Goal: Task Accomplishment & Management: Complete application form

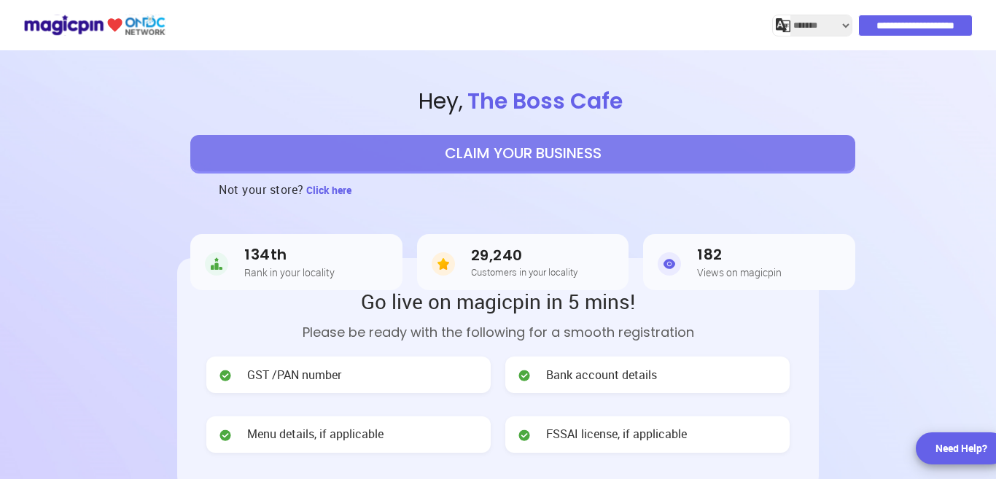
select select "*******"
click at [471, 154] on button "CLAIM YOUR BUSINESS" at bounding box center [522, 153] width 665 height 36
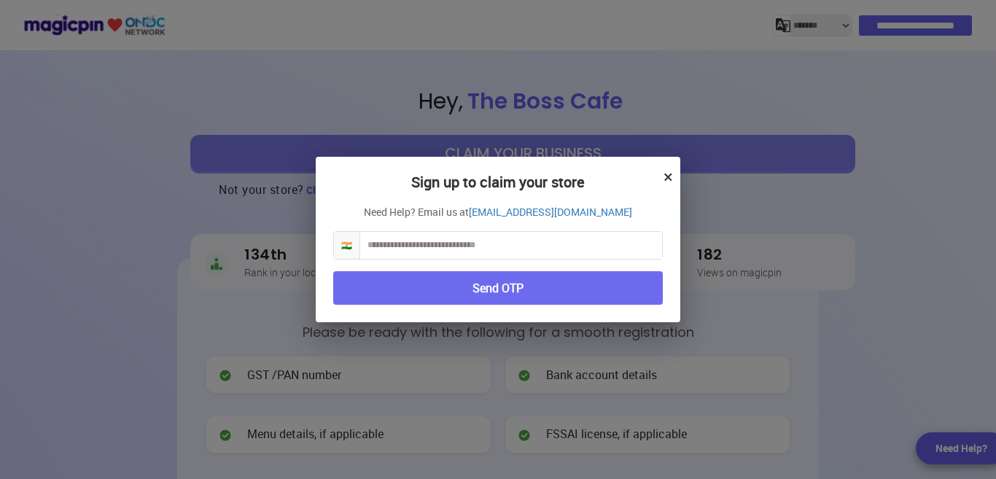
click at [479, 247] on input "text" at bounding box center [511, 245] width 302 height 27
type input "**********"
click at [469, 285] on button "Send OTP" at bounding box center [498, 288] width 330 height 34
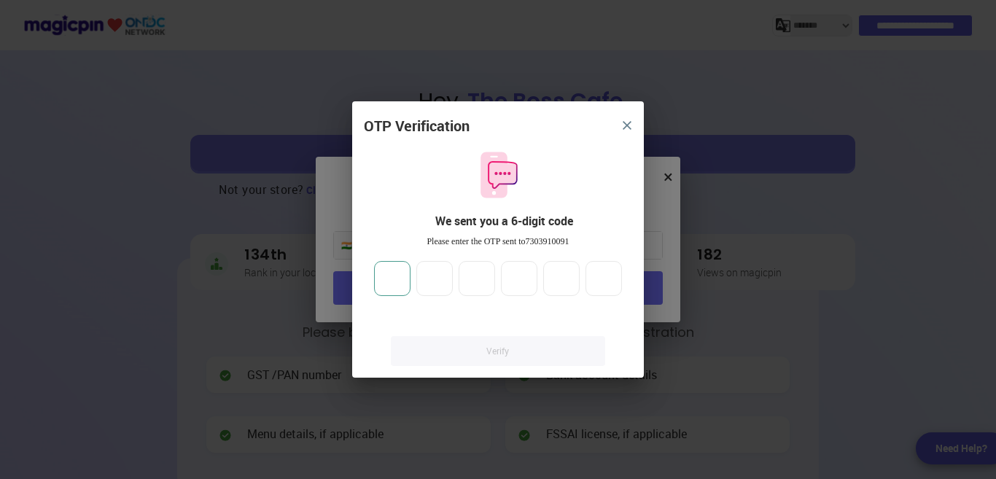
click at [392, 291] on input "number" at bounding box center [392, 278] width 36 height 35
type input "*"
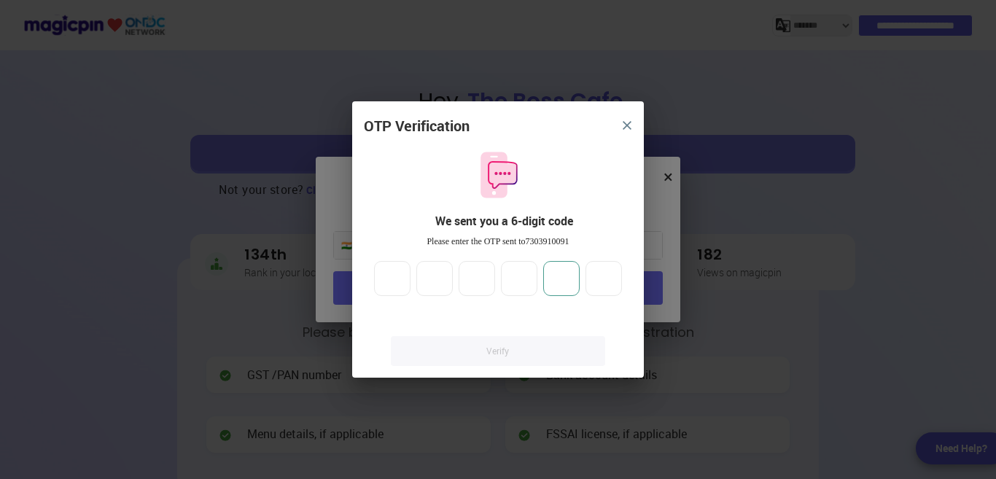
type input "*"
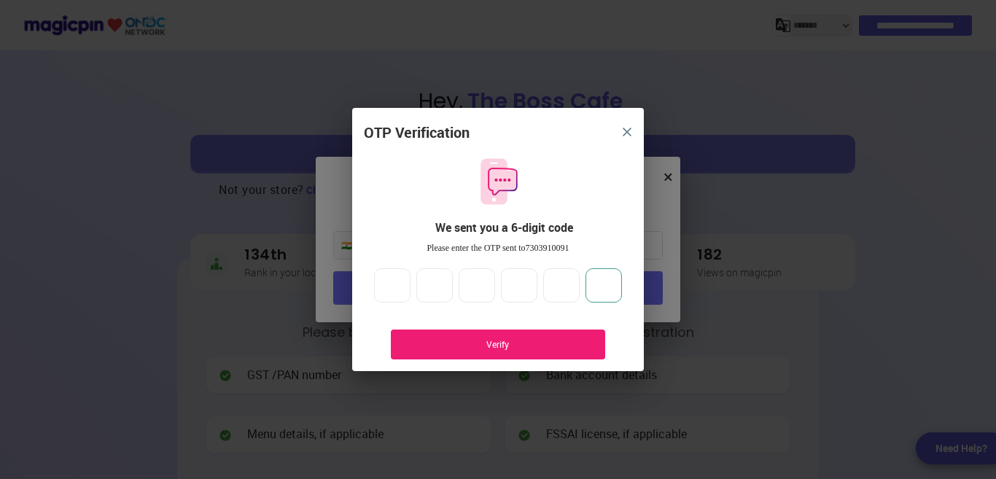
type input "*"
click at [466, 343] on div "Verify" at bounding box center [498, 344] width 171 height 12
click at [510, 346] on div "Verify" at bounding box center [498, 344] width 171 height 12
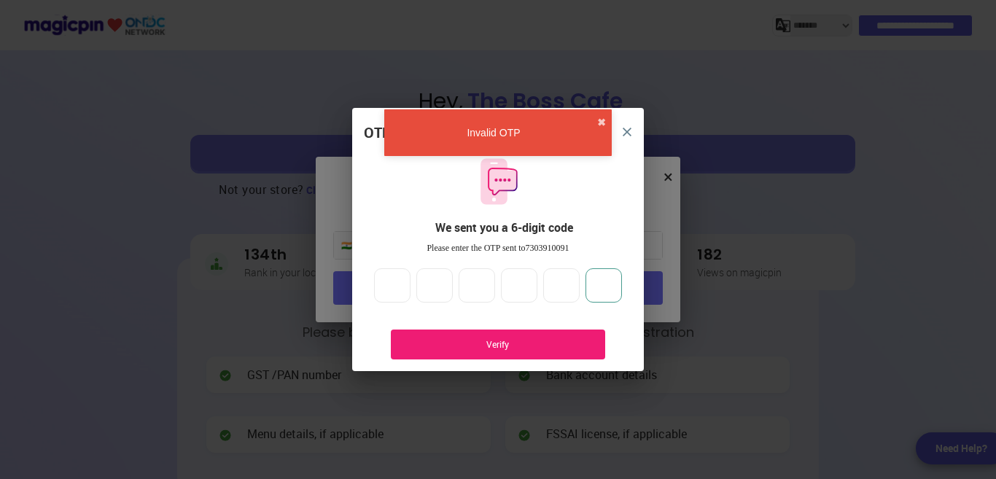
click at [612, 284] on input "*" at bounding box center [603, 285] width 36 height 35
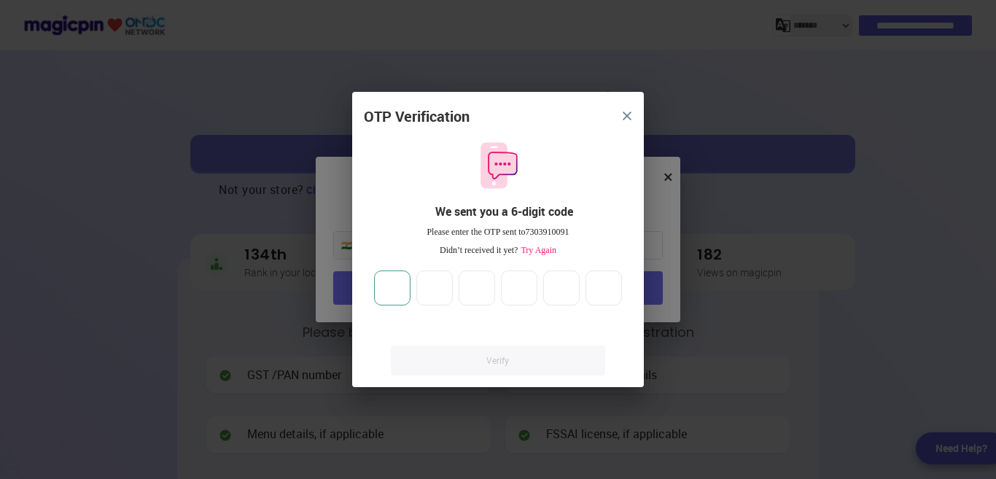
type input "*"
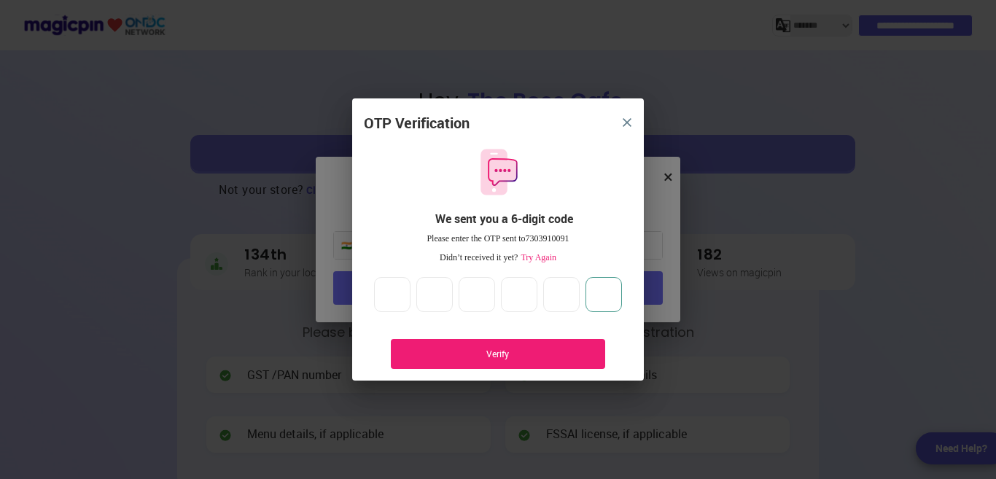
type input "*"
click at [528, 364] on div "Verify" at bounding box center [498, 354] width 214 height 30
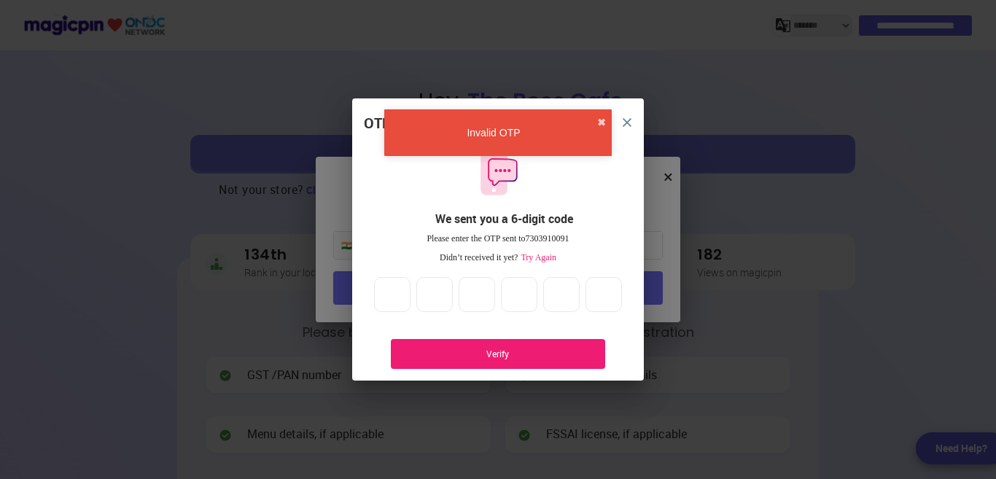
click at [550, 260] on span "Try Again" at bounding box center [537, 257] width 39 height 10
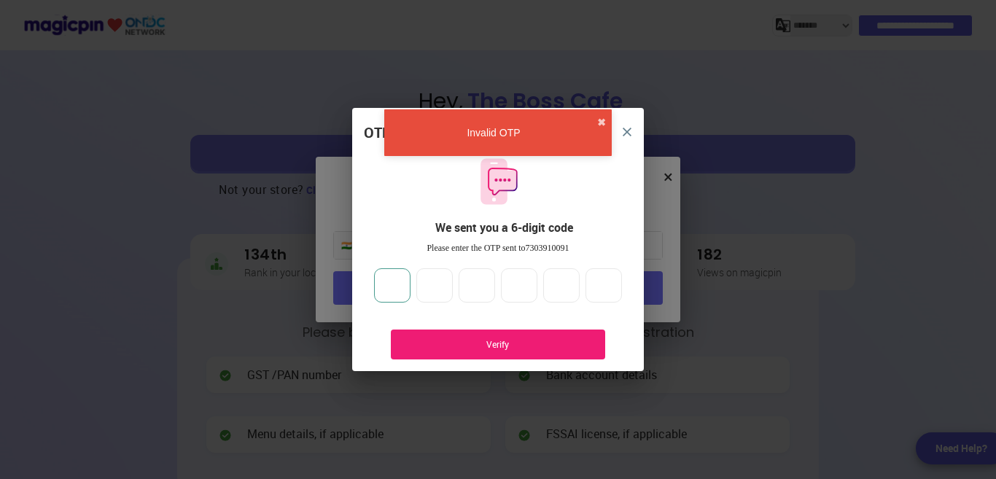
click at [397, 287] on input "*" at bounding box center [392, 285] width 36 height 35
click at [613, 292] on input "*" at bounding box center [603, 285] width 36 height 35
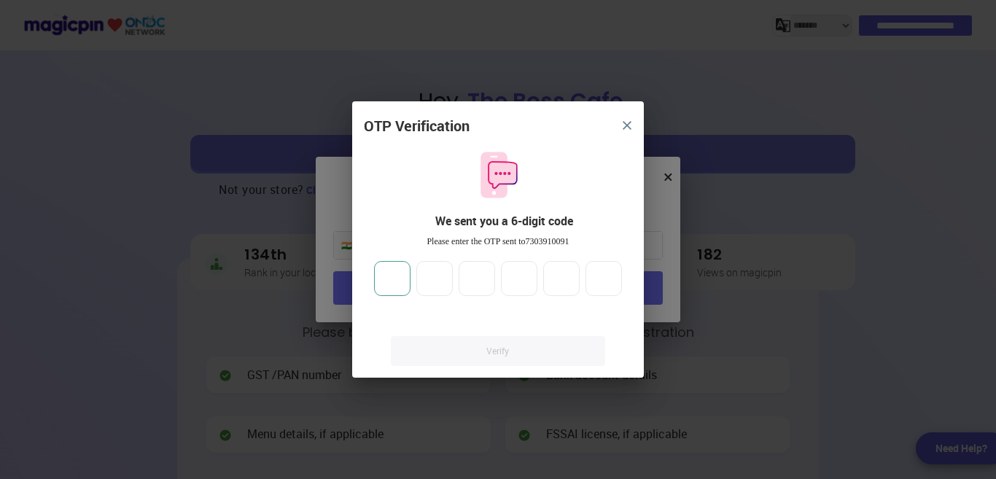
type input "**"
type input "*"
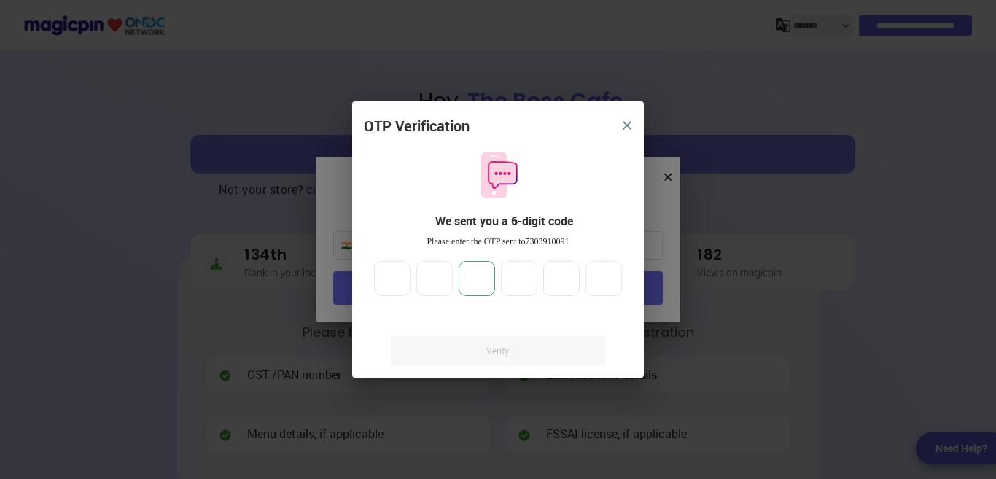
type input "*"
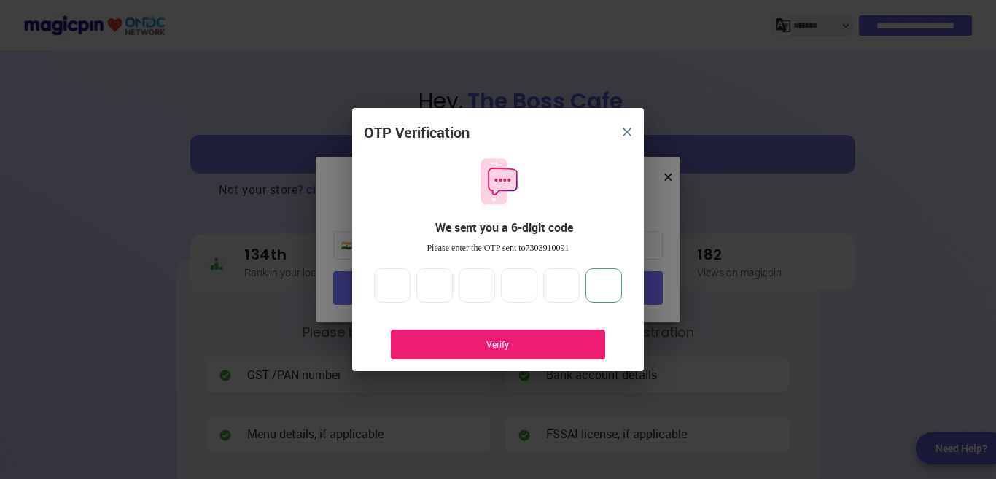
type input "*"
click at [496, 348] on div "Verify" at bounding box center [498, 344] width 171 height 12
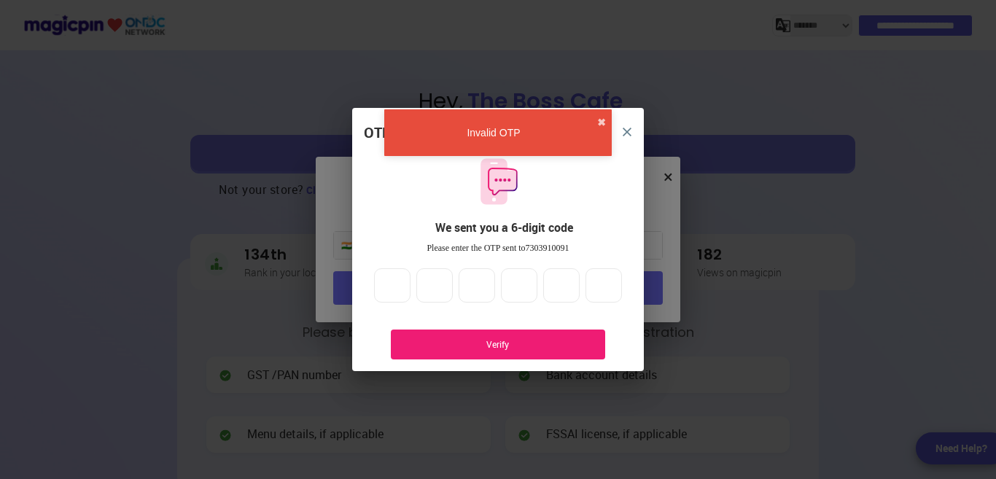
click at [623, 129] on img "close" at bounding box center [627, 132] width 9 height 9
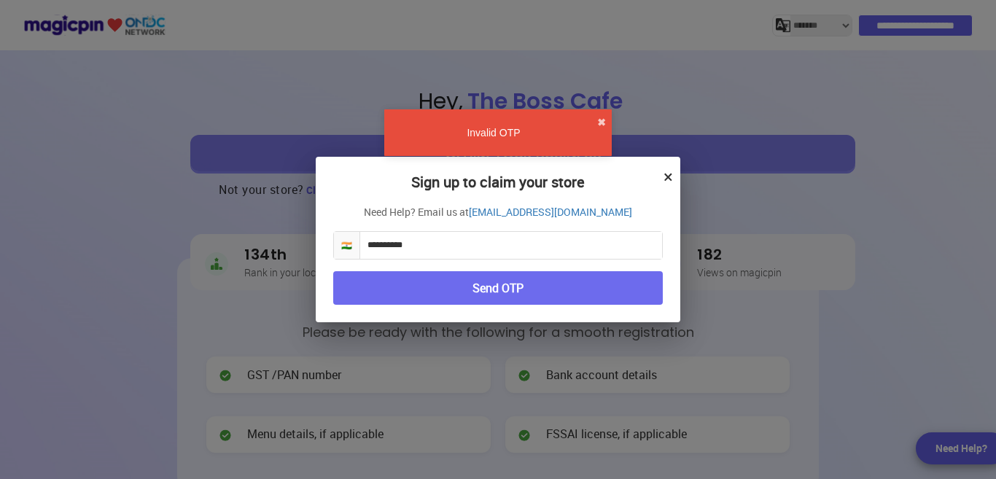
click at [670, 183] on button "×" at bounding box center [667, 176] width 9 height 25
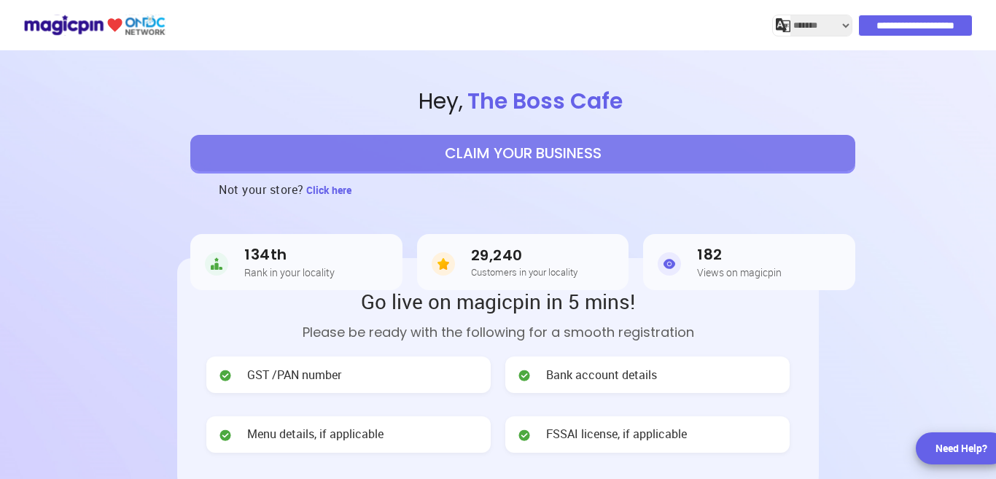
scroll to position [73, 0]
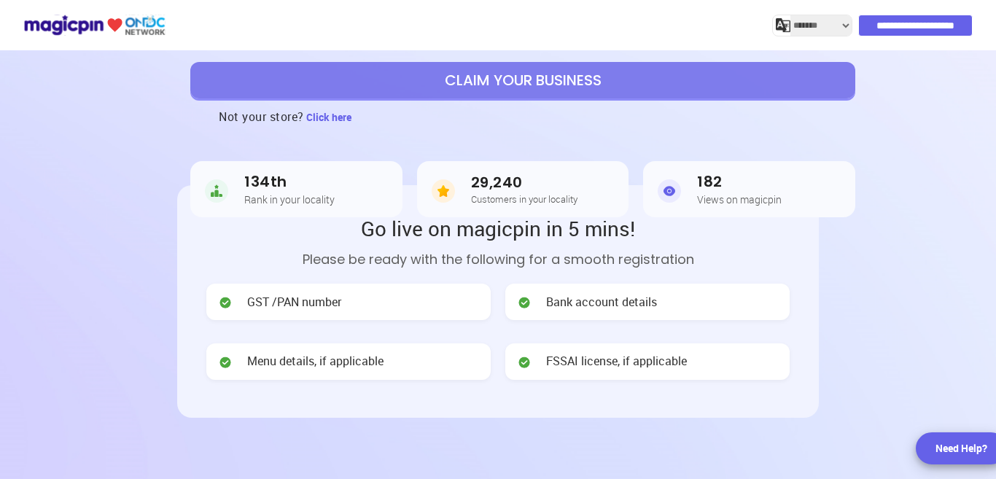
click at [526, 87] on button "CLAIM YOUR BUSINESS" at bounding box center [522, 80] width 665 height 36
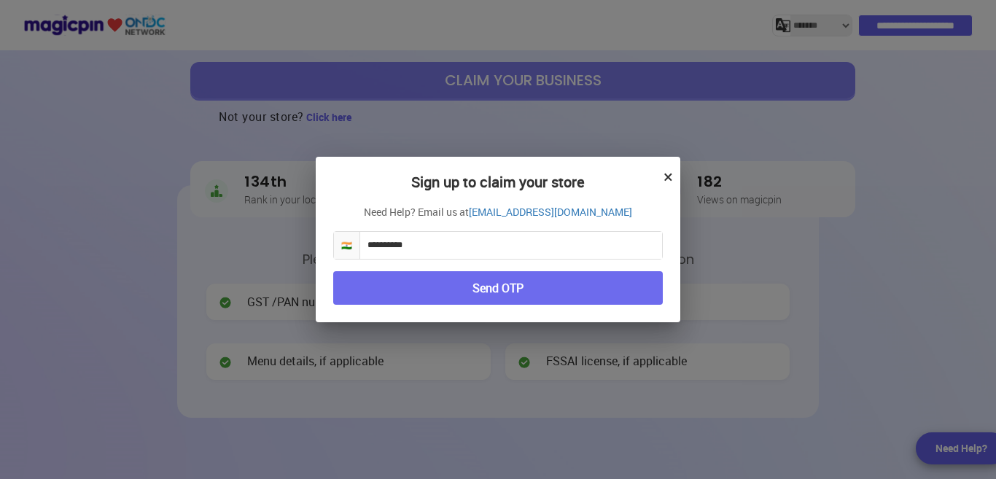
click at [484, 289] on button "Send OTP" at bounding box center [498, 288] width 330 height 34
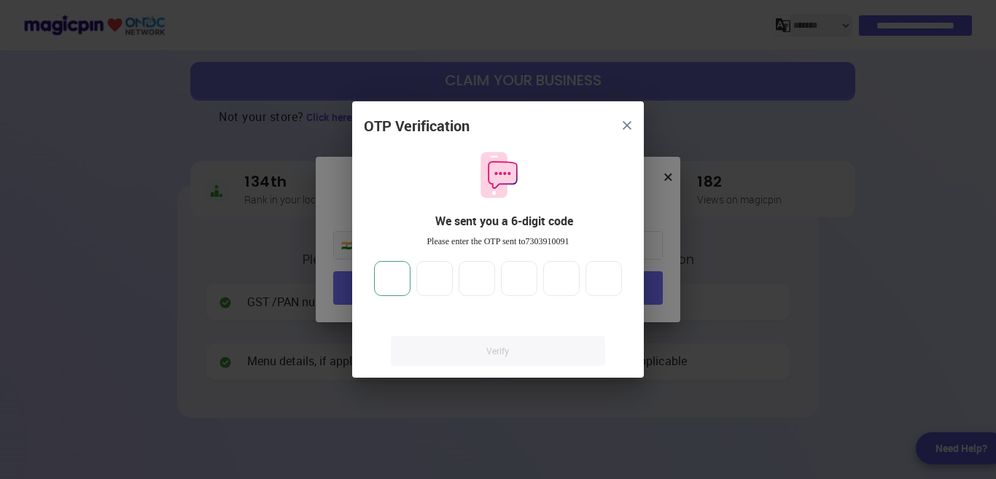
click at [394, 289] on input "number" at bounding box center [392, 278] width 36 height 35
type input "*"
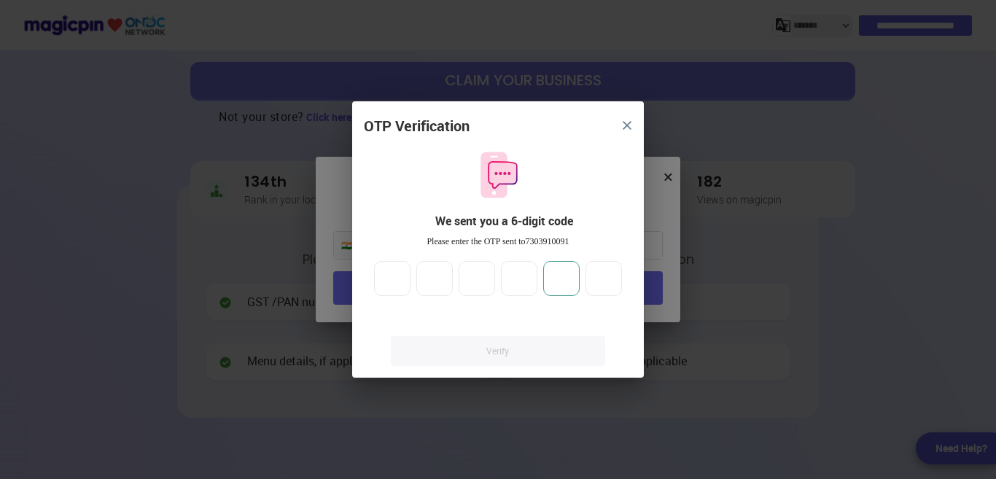
type input "*"
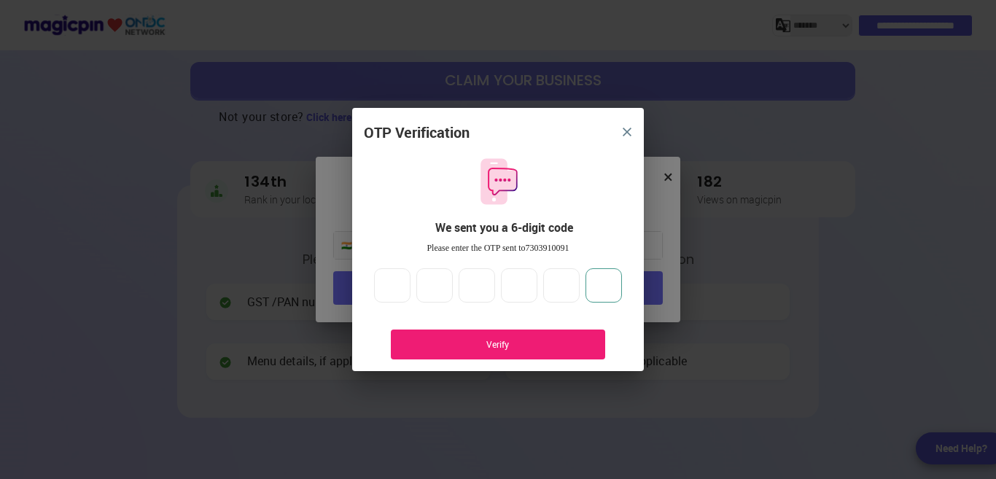
type input "*"
click at [457, 346] on div "Verify" at bounding box center [498, 344] width 171 height 12
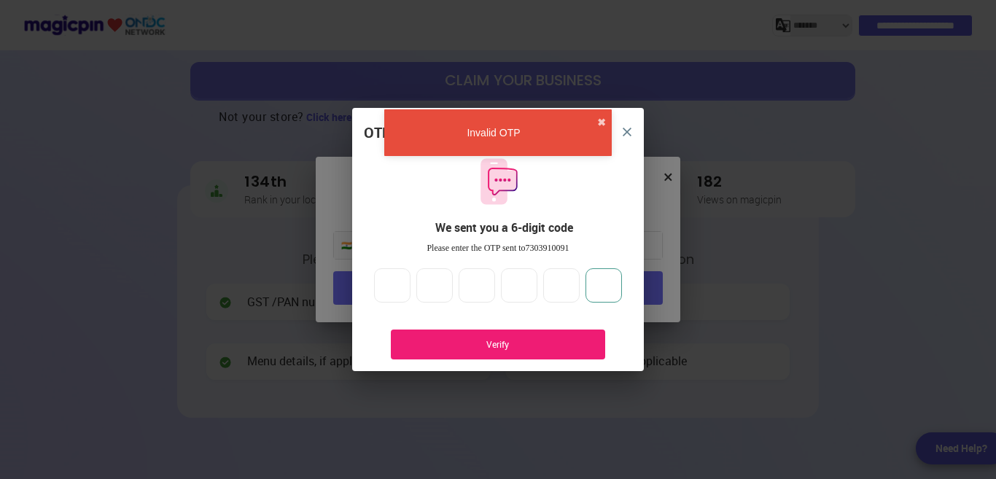
click at [606, 297] on input "*" at bounding box center [603, 285] width 36 height 35
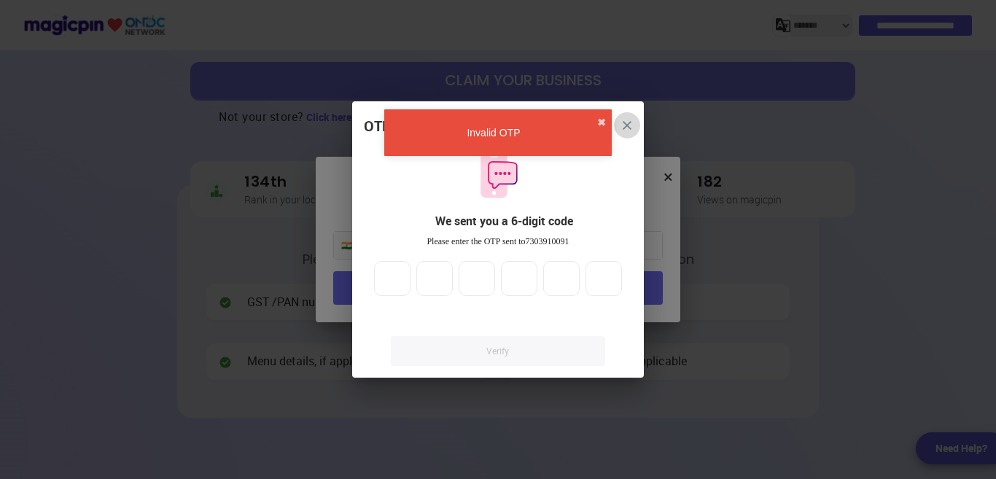
click at [631, 128] on img "close" at bounding box center [627, 125] width 9 height 9
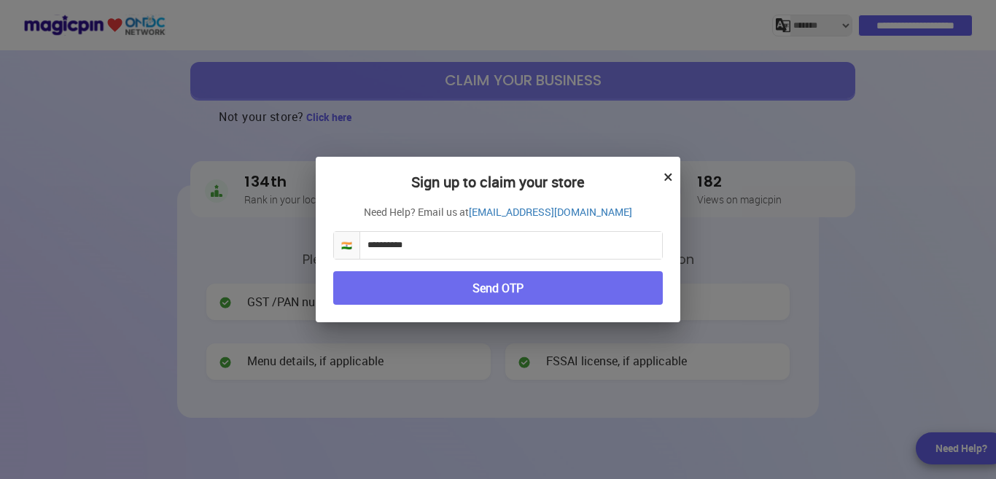
click at [580, 238] on input "**********" at bounding box center [511, 245] width 302 height 27
type input "*"
type input "**********"
click at [508, 284] on button "Send OTP" at bounding box center [498, 288] width 330 height 34
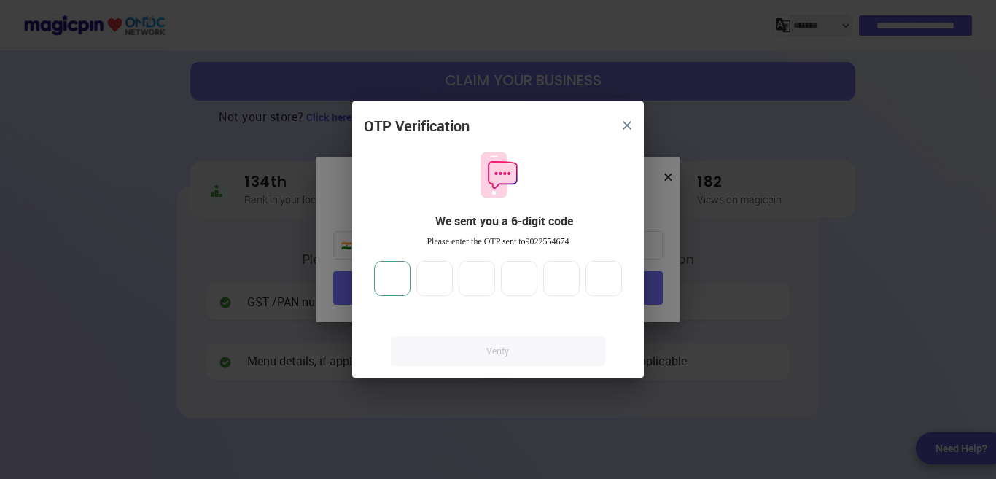
click at [391, 289] on input "number" at bounding box center [392, 278] width 36 height 35
type input "*"
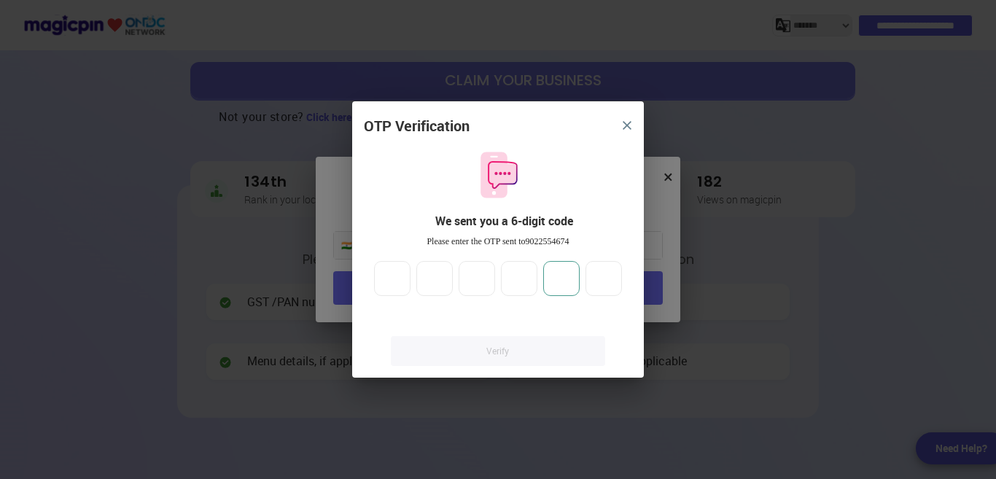
type input "*"
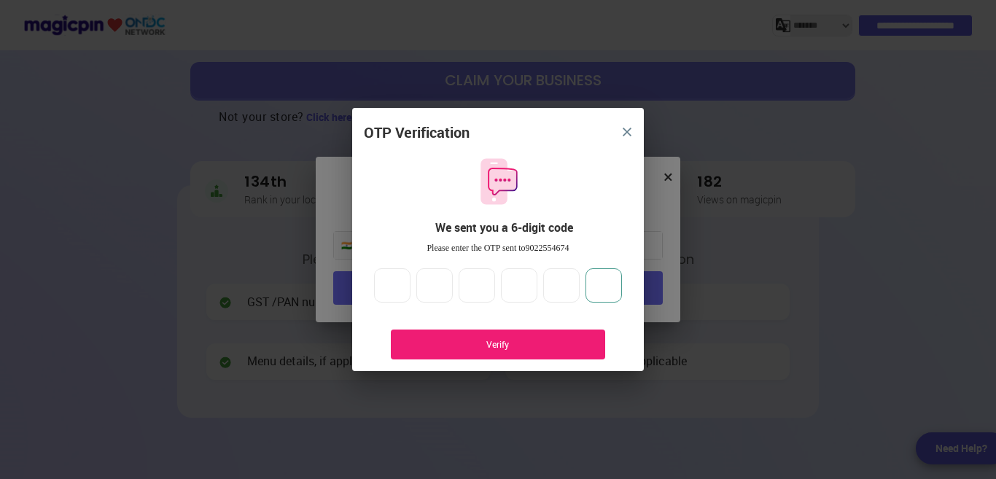
type input "*"
click at [464, 347] on div "Verify" at bounding box center [498, 344] width 171 height 12
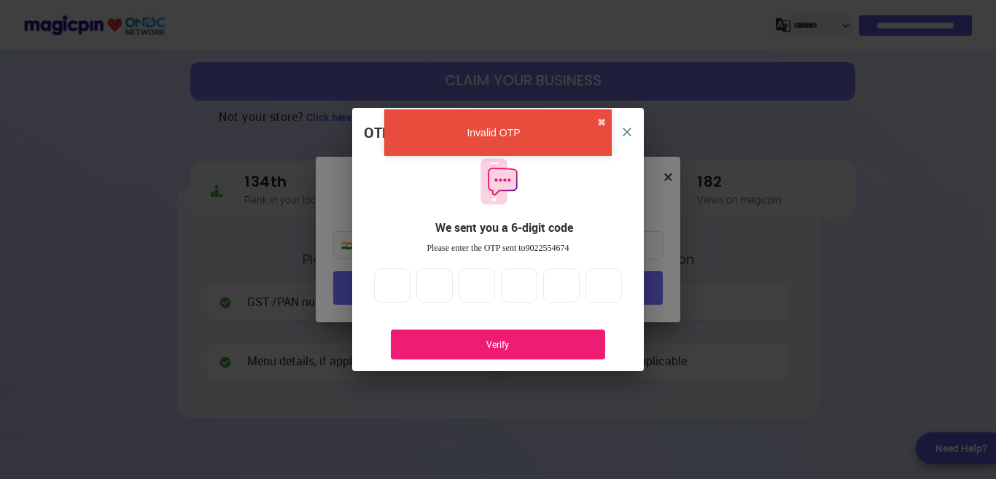
click at [493, 348] on div "Verify" at bounding box center [498, 344] width 171 height 12
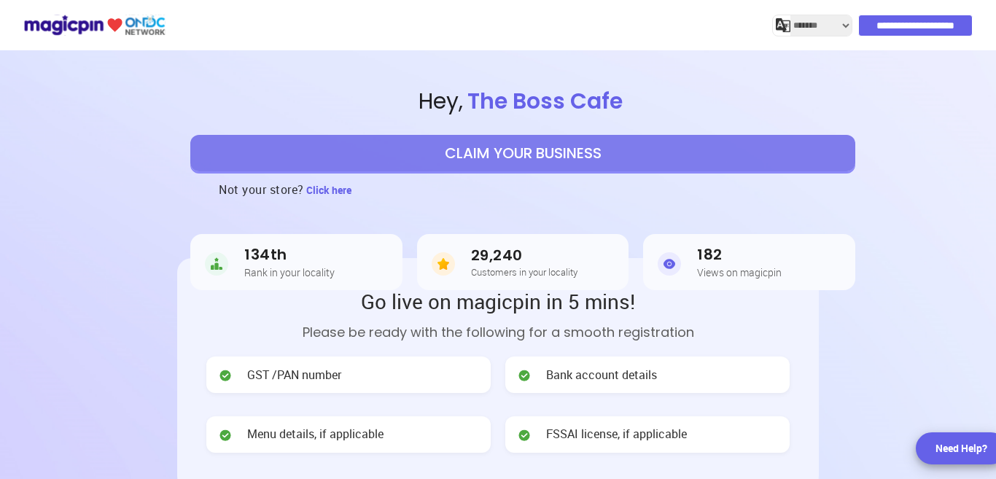
select select "*******"
click at [529, 150] on button "CLAIM YOUR BUSINESS" at bounding box center [522, 153] width 665 height 36
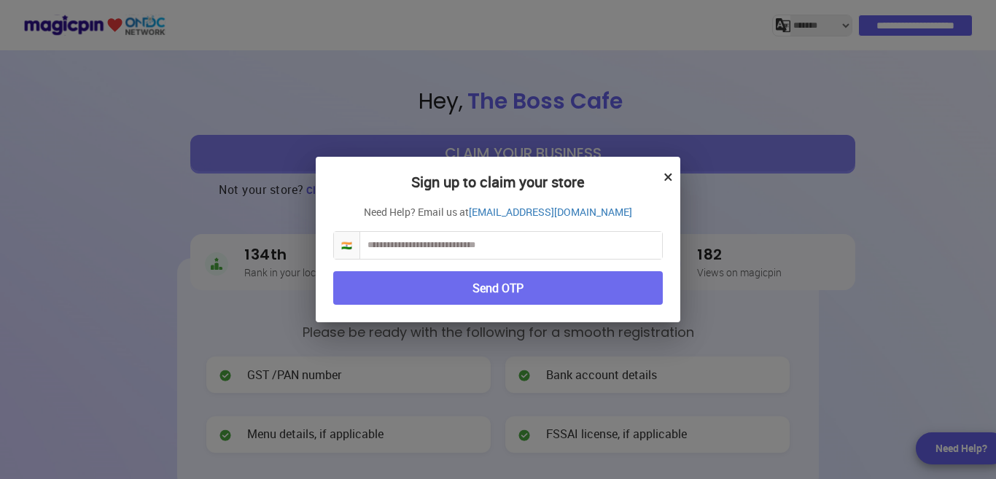
click at [475, 243] on input "text" at bounding box center [511, 245] width 302 height 27
type input "**********"
click at [496, 313] on div "**********" at bounding box center [498, 240] width 365 height 166
click at [499, 297] on button "Send OTP" at bounding box center [498, 288] width 330 height 34
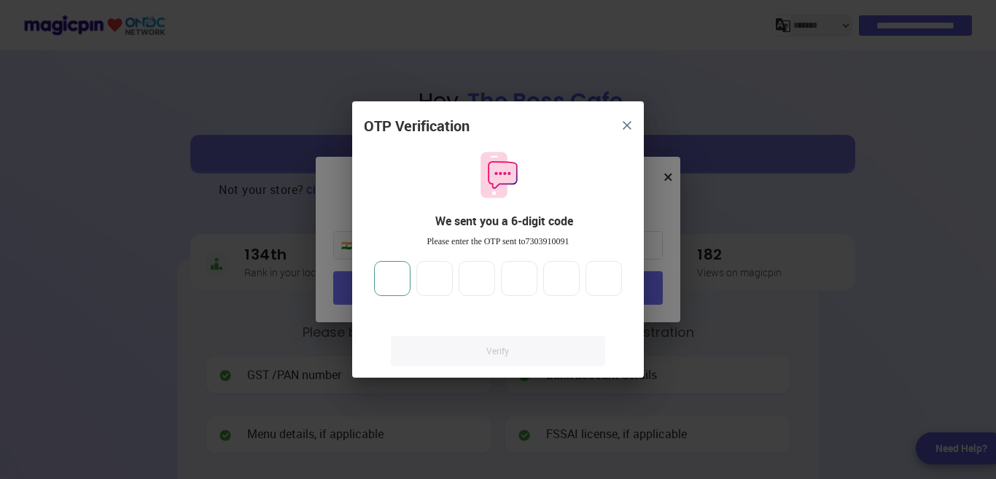
click at [381, 278] on input "number" at bounding box center [392, 278] width 36 height 35
type input "*"
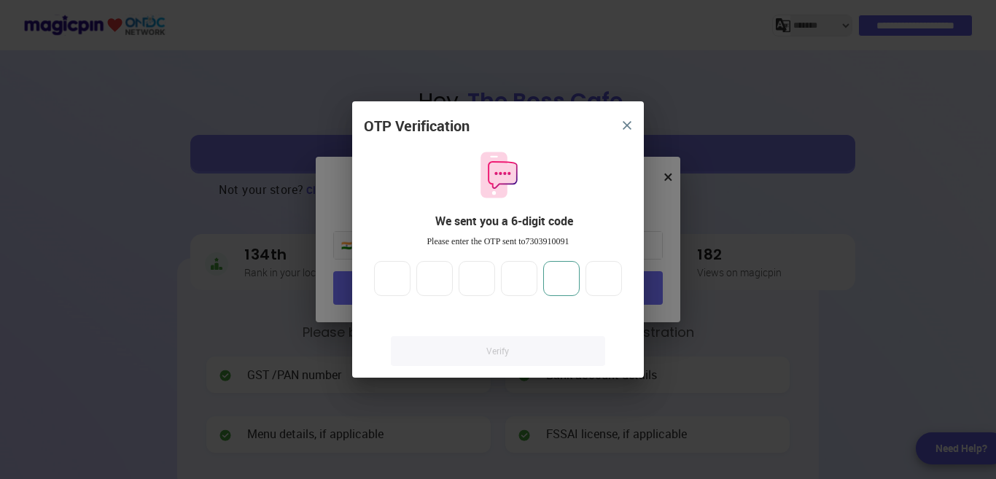
type input "*"
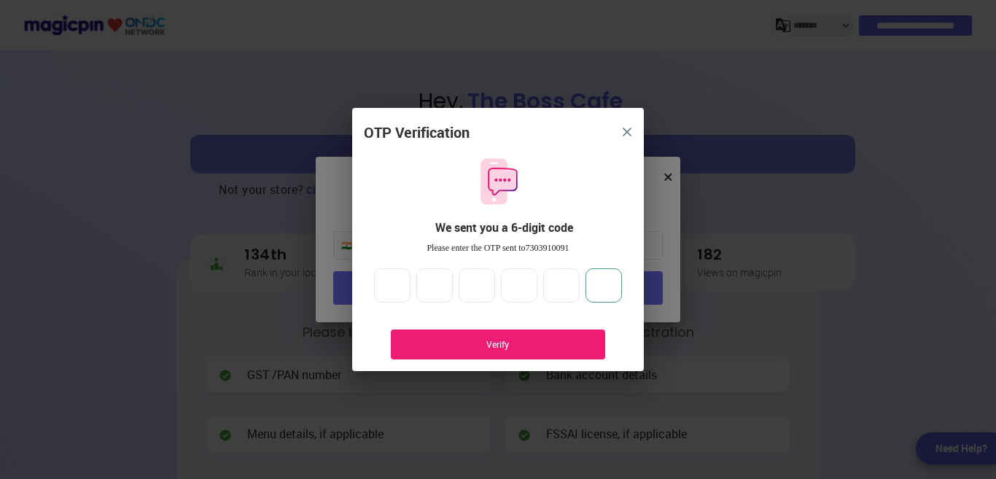
type input "*"
click at [499, 349] on div "Verify" at bounding box center [498, 344] width 171 height 12
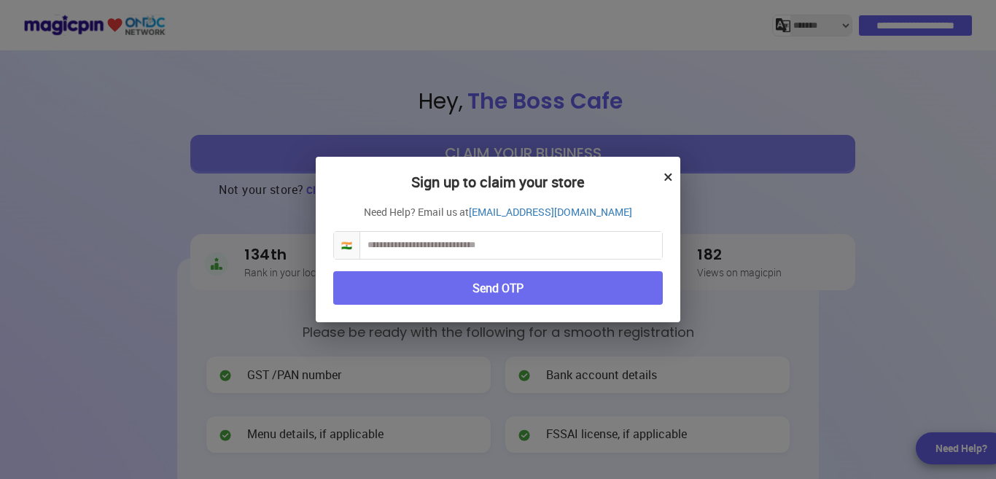
select select "*******"
click at [459, 241] on input "text" at bounding box center [511, 245] width 302 height 27
type input "**********"
click at [348, 249] on span "🇮🇳" at bounding box center [347, 245] width 26 height 27
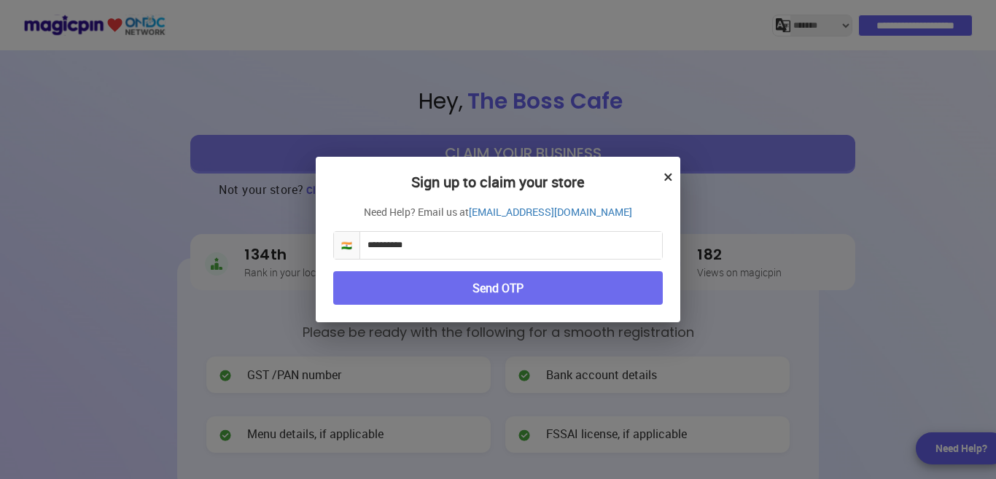
click at [472, 289] on button "Send OTP" at bounding box center [498, 288] width 330 height 34
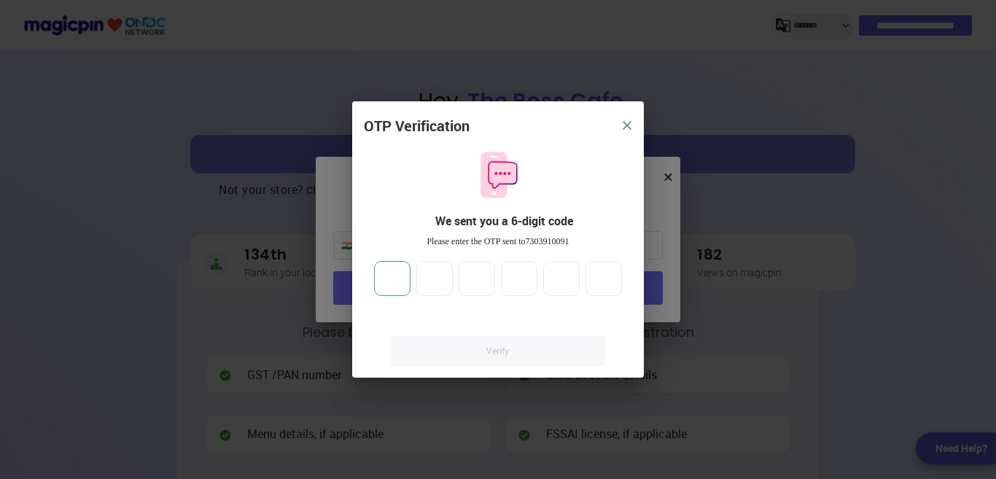
click at [402, 278] on input "number" at bounding box center [392, 278] width 36 height 35
type input "*"
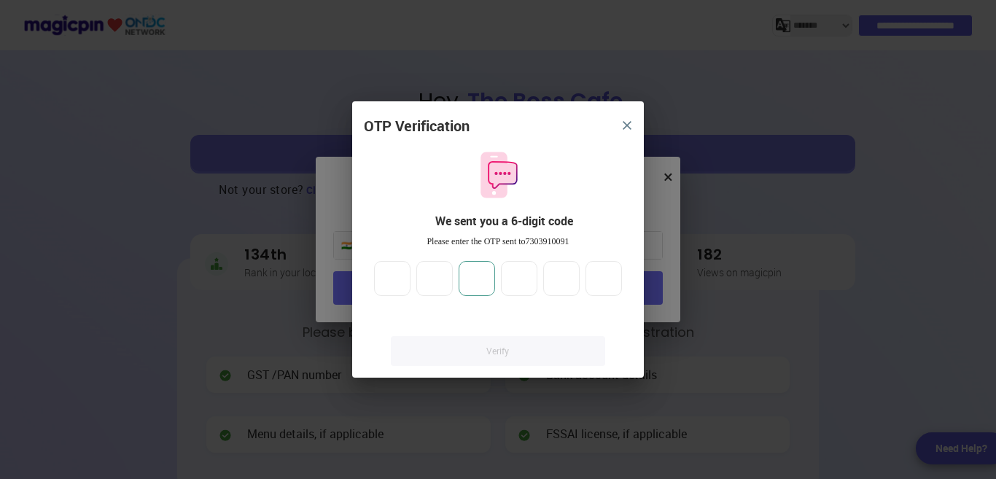
type input "*"
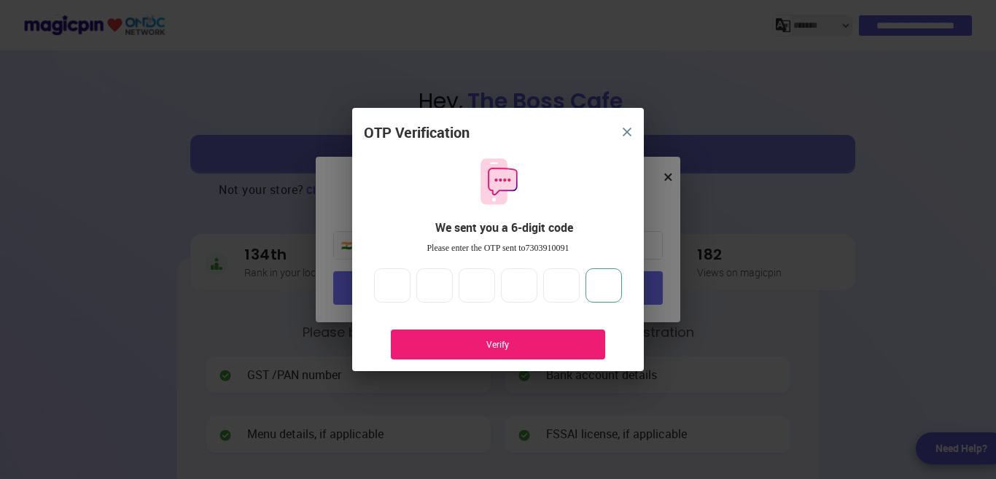
type input "*"
click at [491, 346] on div "Verify" at bounding box center [498, 344] width 171 height 12
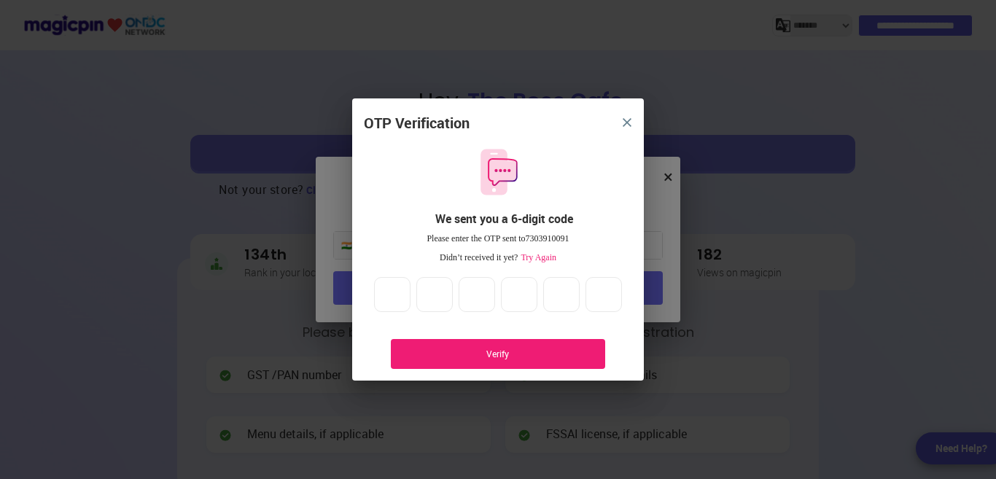
click at [491, 346] on div "Verify" at bounding box center [498, 354] width 214 height 30
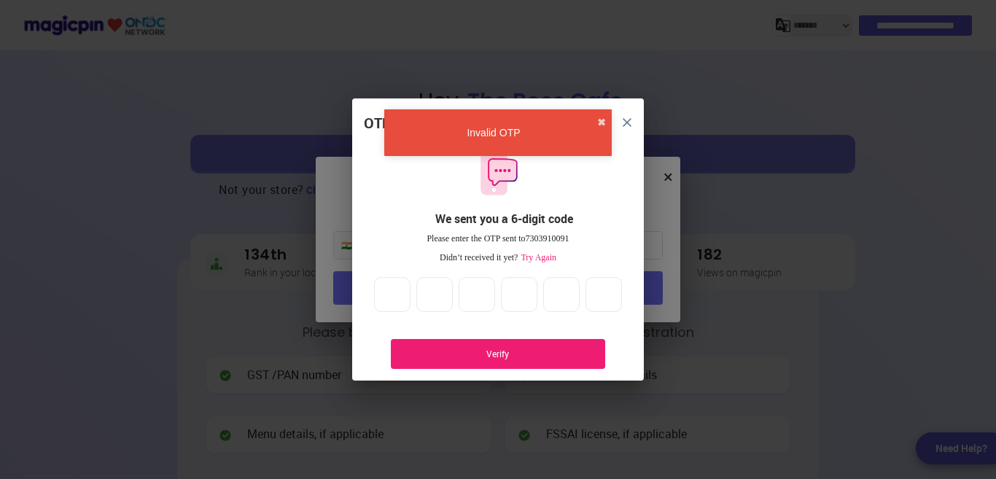
drag, startPoint x: 631, startPoint y: 121, endPoint x: 536, endPoint y: 123, distance: 94.8
click at [631, 121] on button "close" at bounding box center [627, 122] width 26 height 26
